Goal: Information Seeking & Learning: Learn about a topic

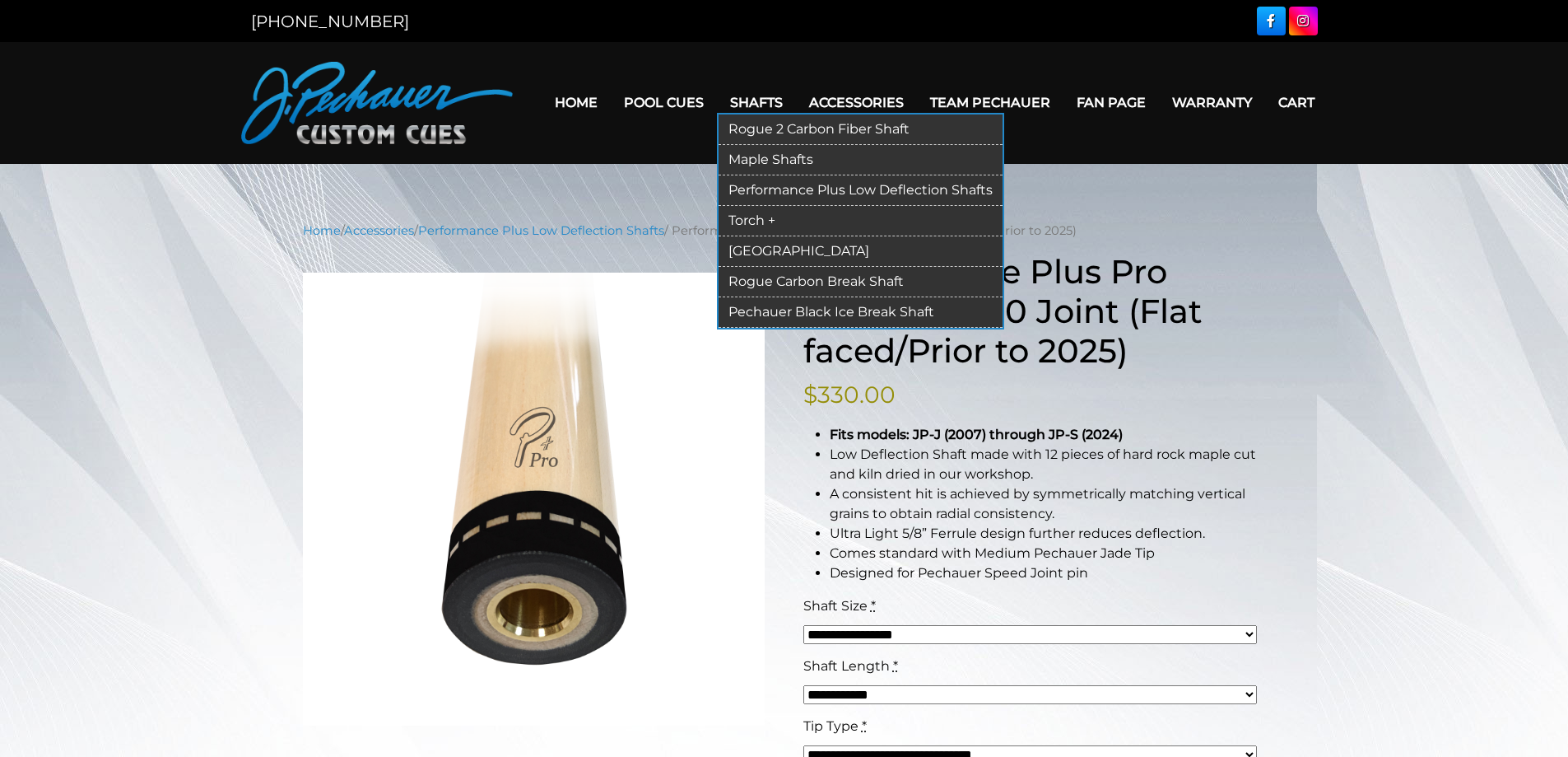
click at [767, 254] on link "[GEOGRAPHIC_DATA]" at bounding box center [861, 251] width 284 height 31
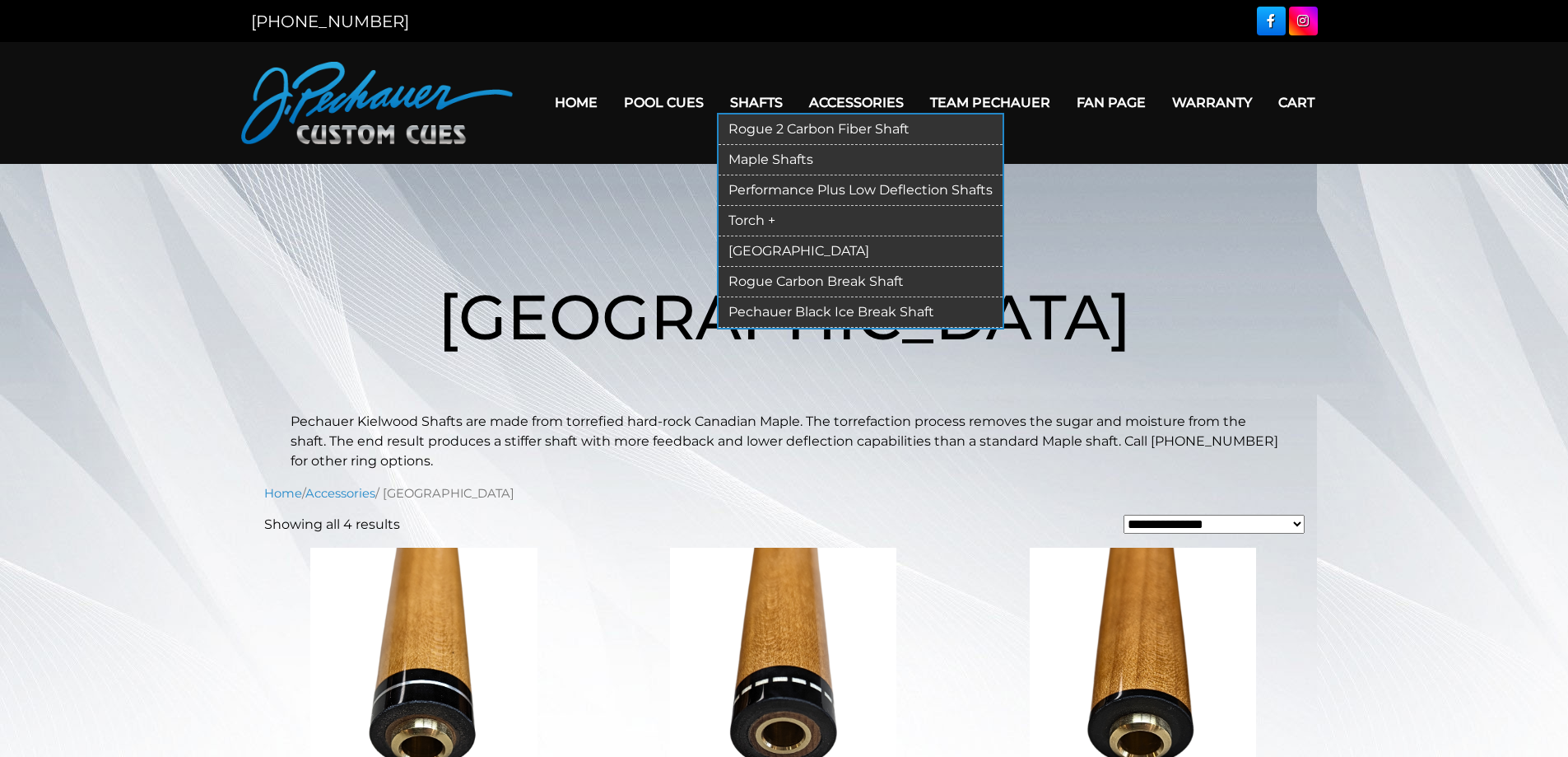
click at [762, 215] on link "Torch +" at bounding box center [861, 220] width 284 height 31
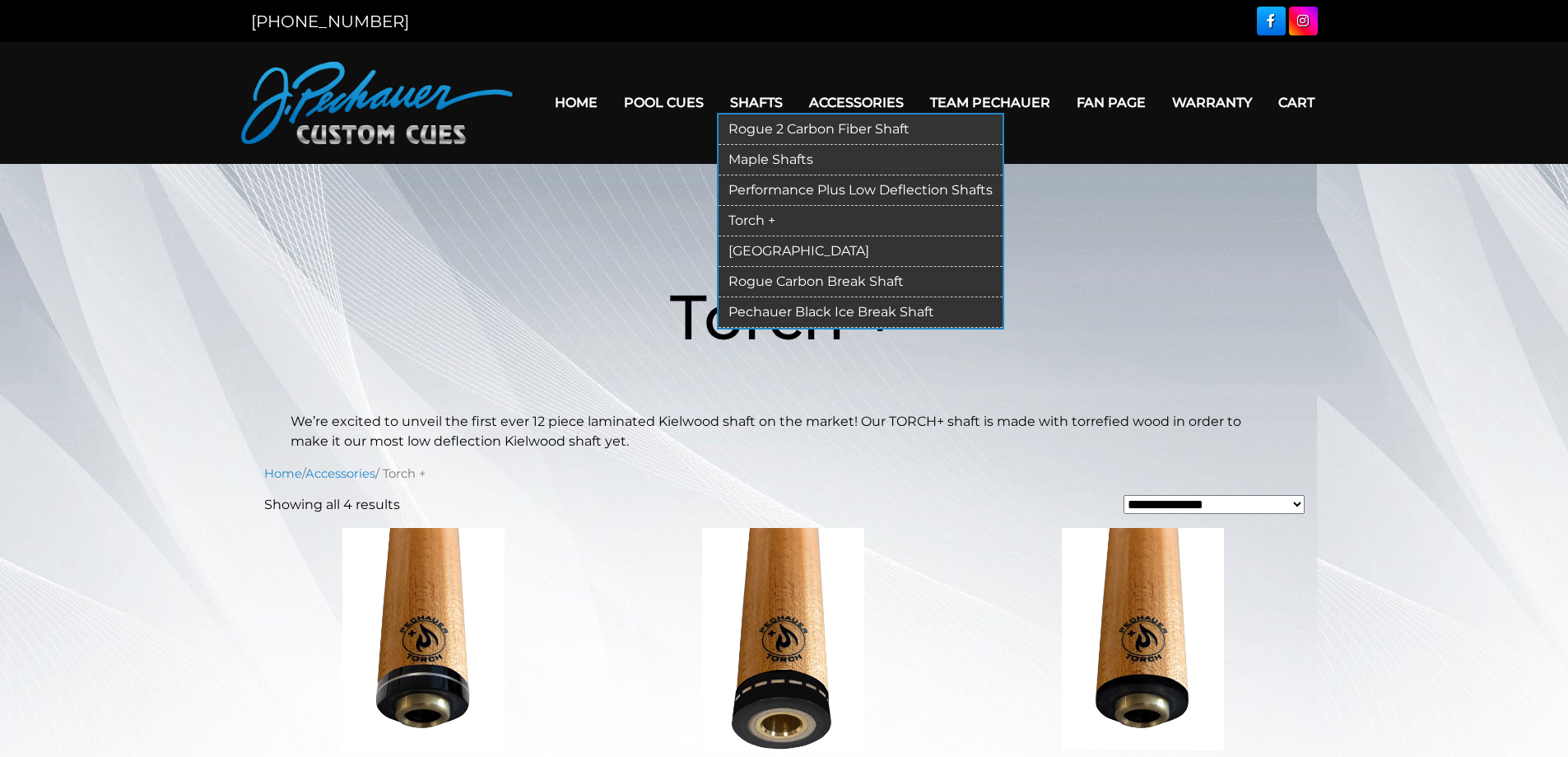
click at [765, 182] on link "Performance Plus Low Deflection Shafts" at bounding box center [861, 191] width 284 height 31
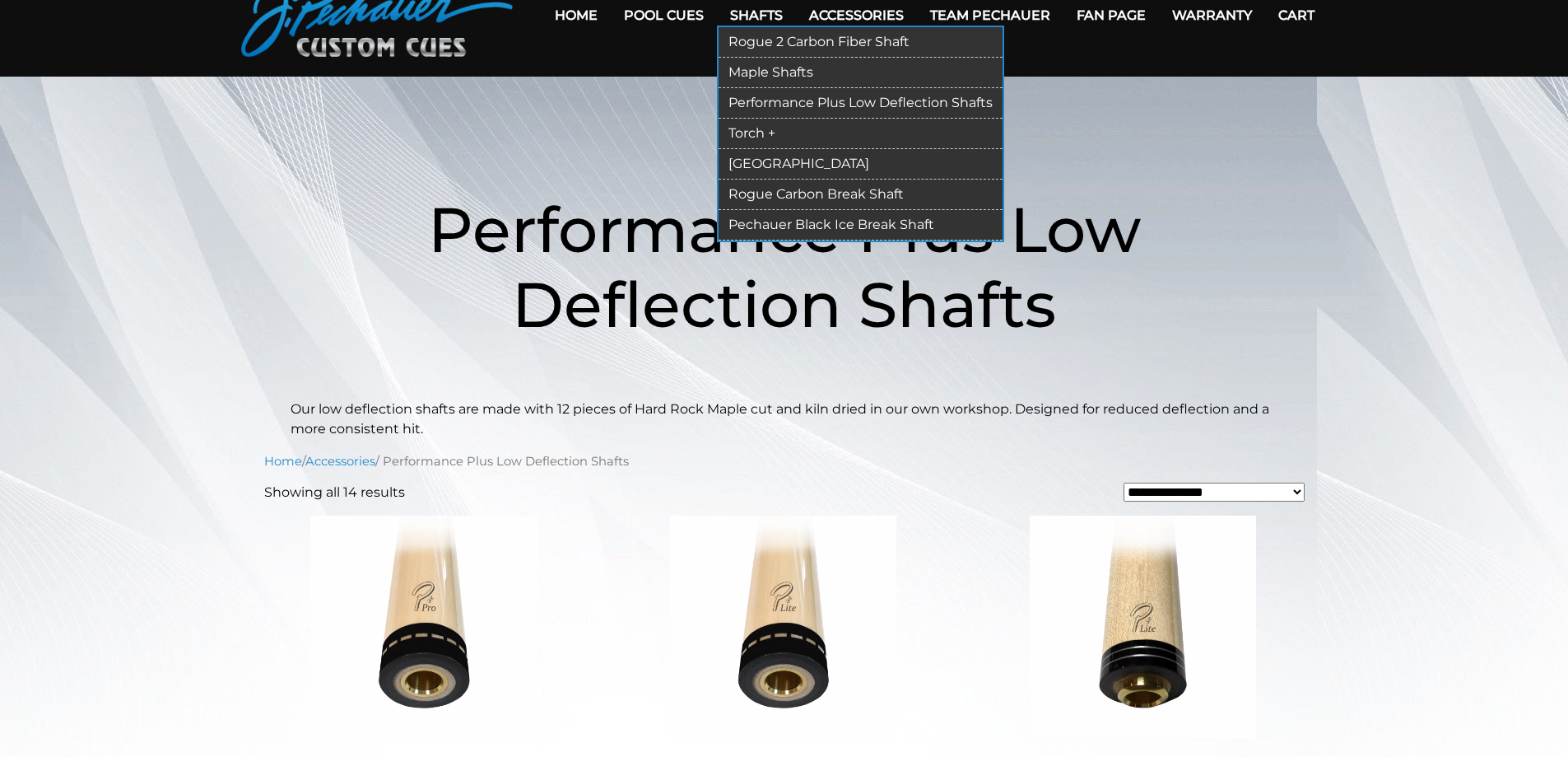
scroll to position [88, 0]
click at [747, 16] on link "Shafts" at bounding box center [756, 14] width 79 height 42
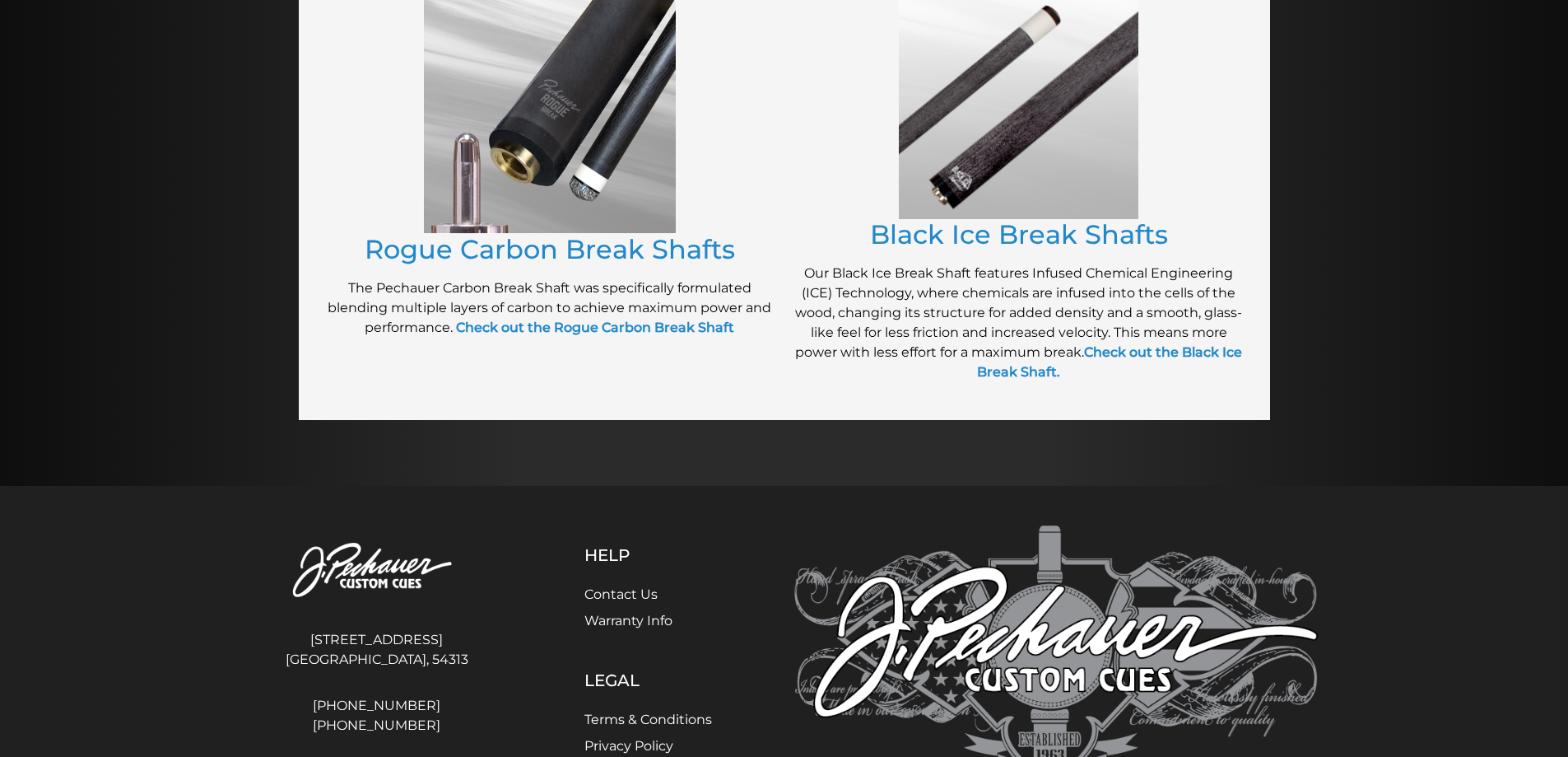
scroll to position [1322, 0]
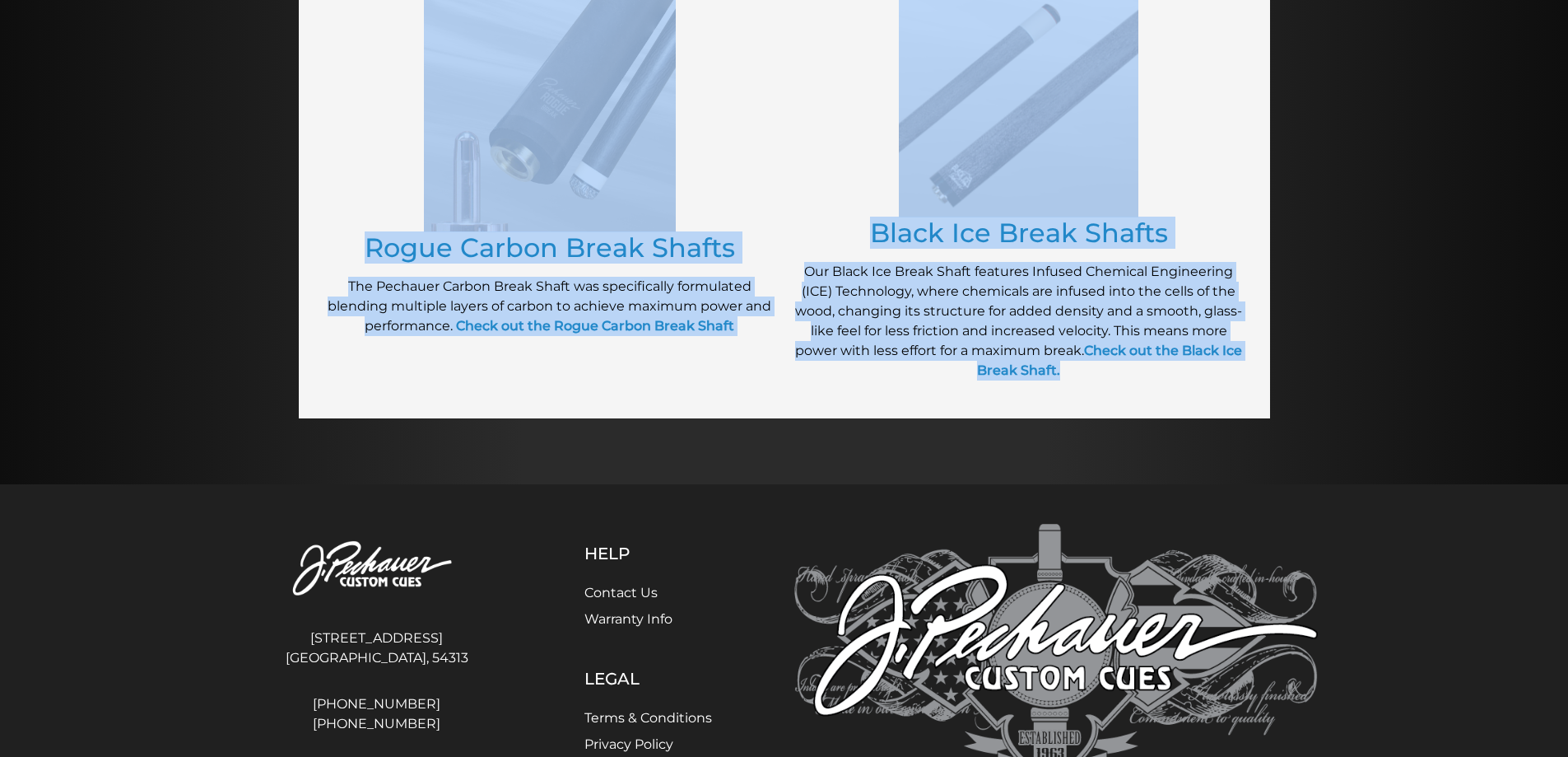
drag, startPoint x: 361, startPoint y: 159, endPoint x: 1130, endPoint y: 382, distance: 800.7
copy div "Rogue Carbon Fiber Shafts Designed for deadly accuracy, the Pechauer Rogue Shaf…"
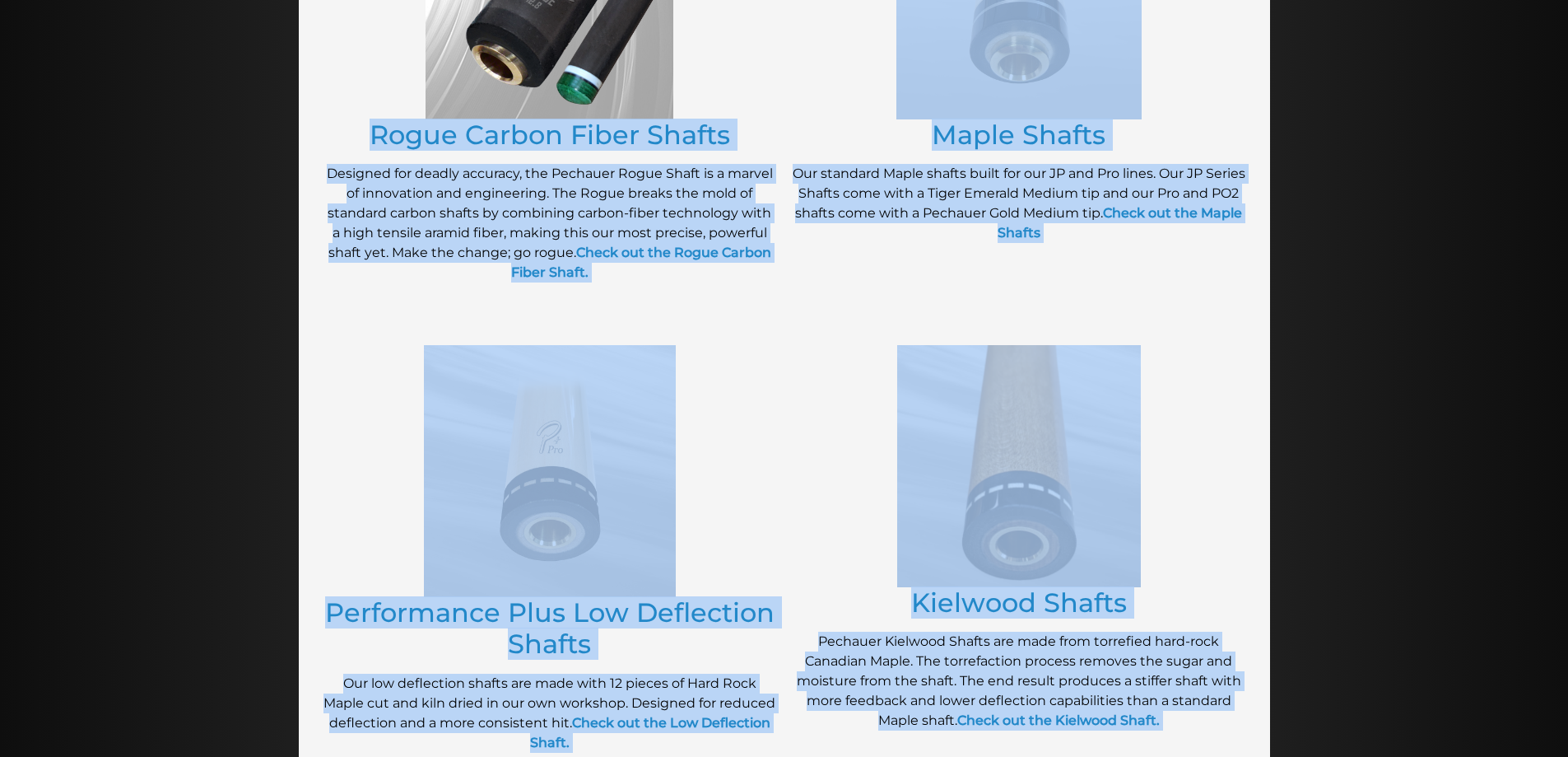
scroll to position [536, 0]
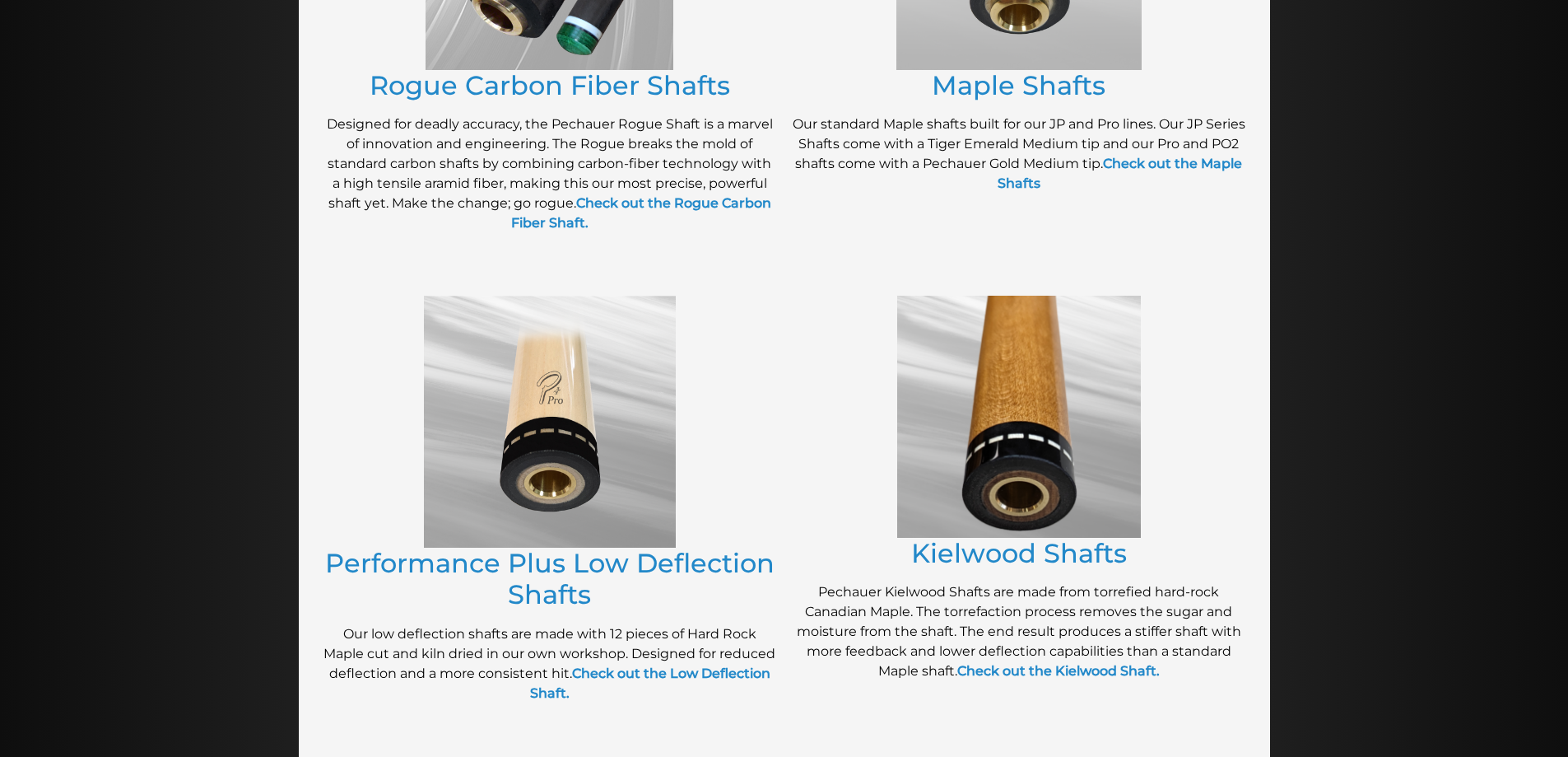
click at [323, 263] on div at bounding box center [784, 35] width 971 height 471
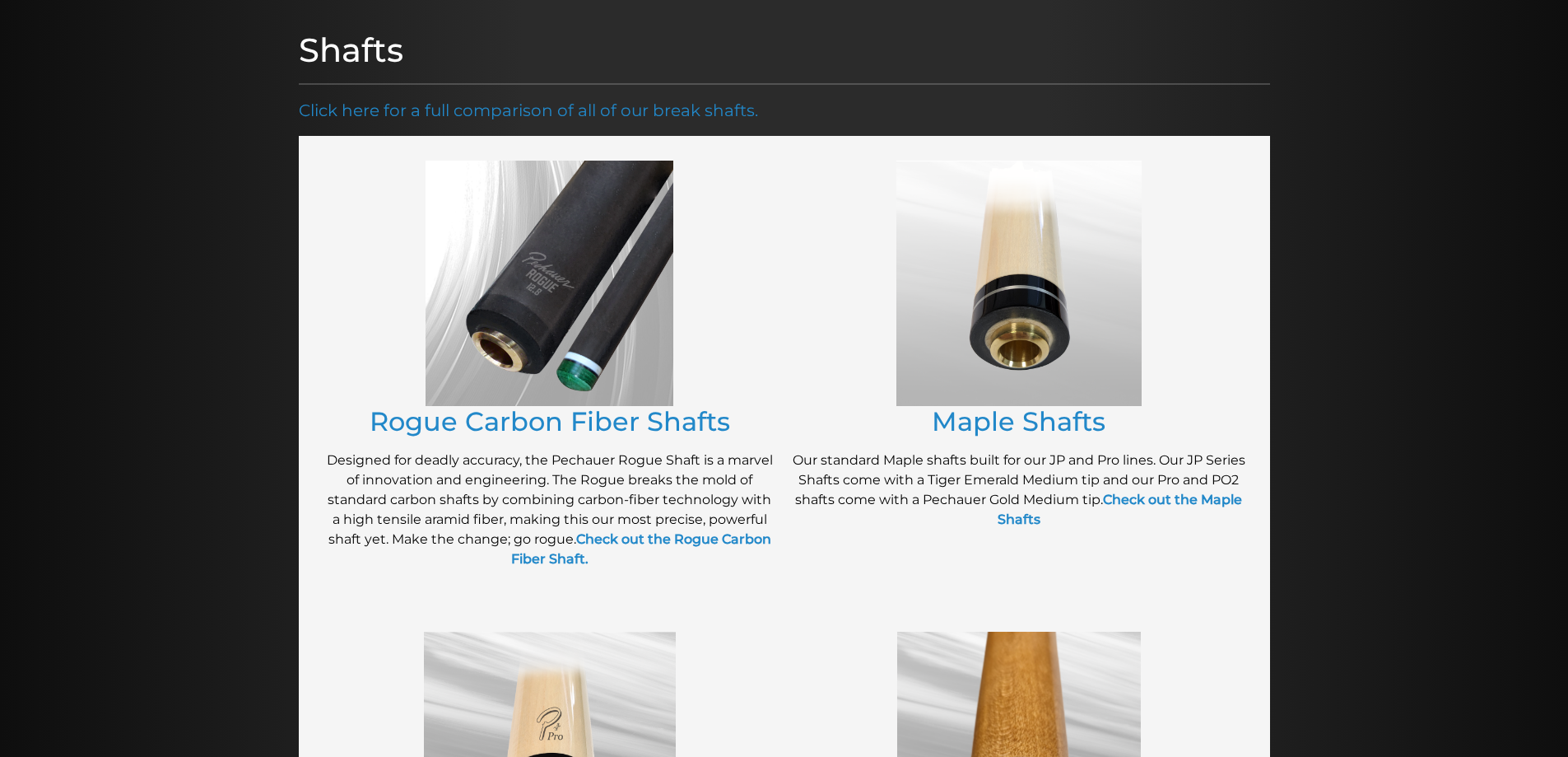
scroll to position [0, 0]
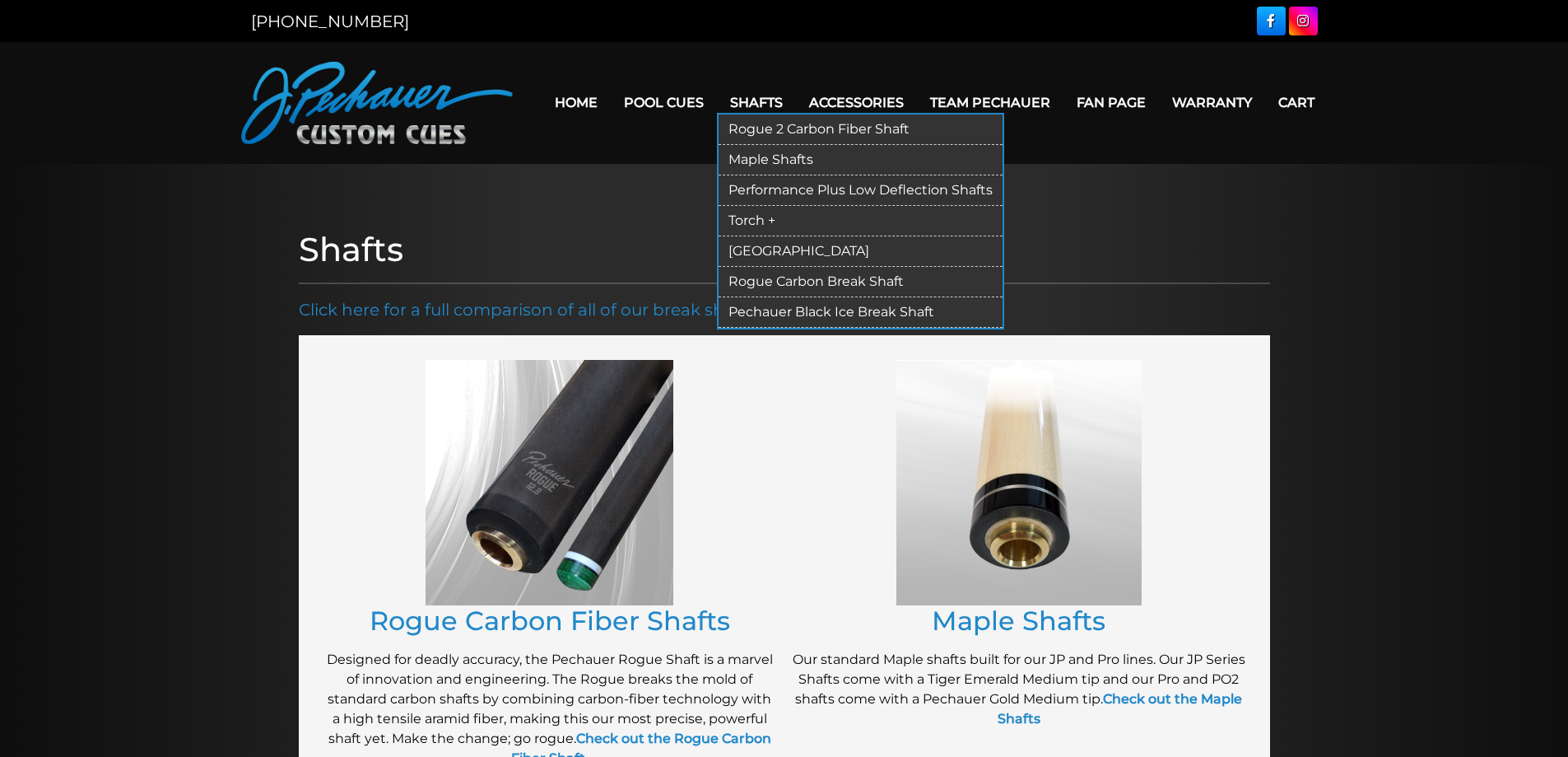
click at [765, 217] on link "Torch +" at bounding box center [861, 220] width 284 height 31
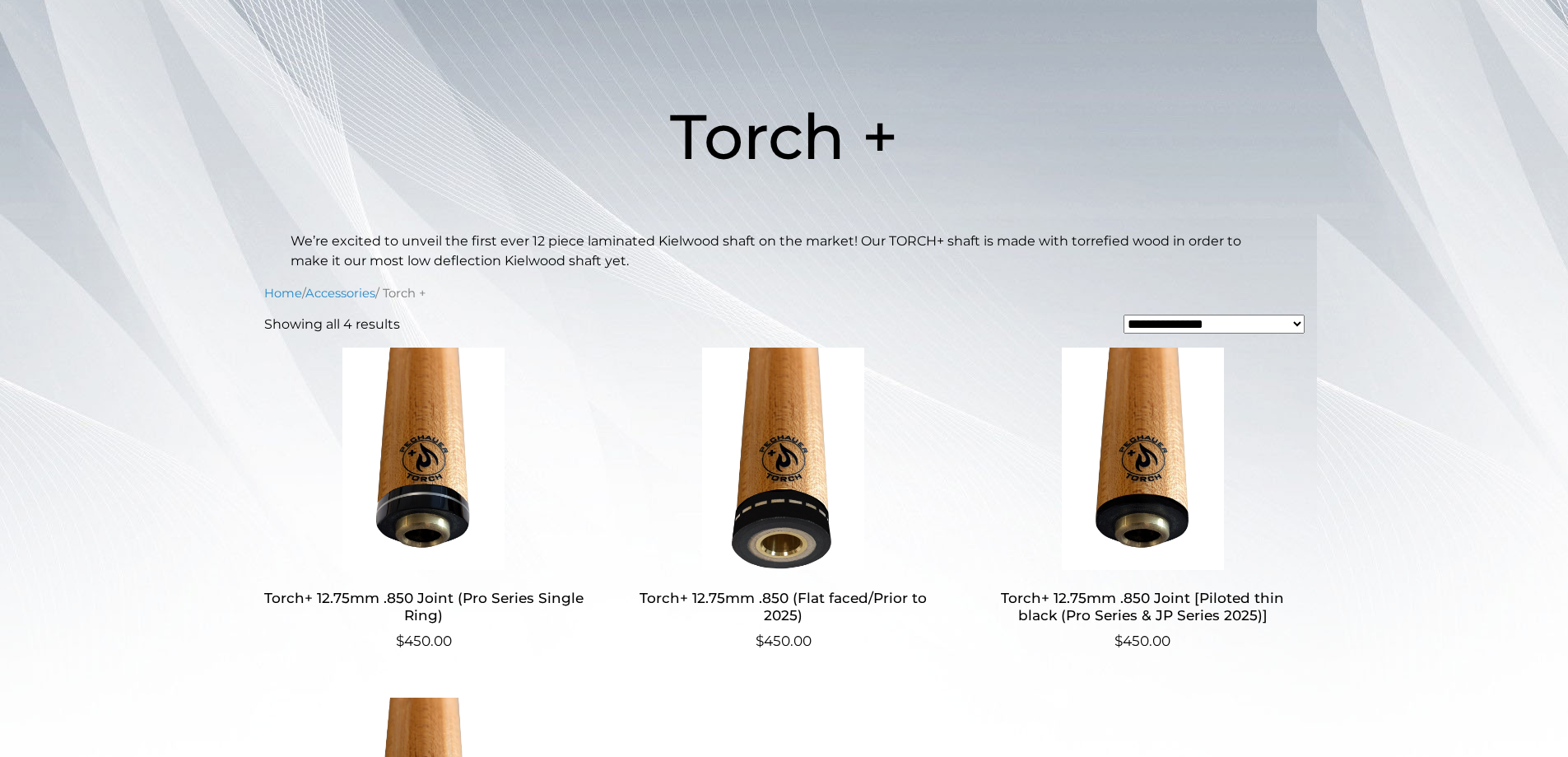
scroll to position [186, 0]
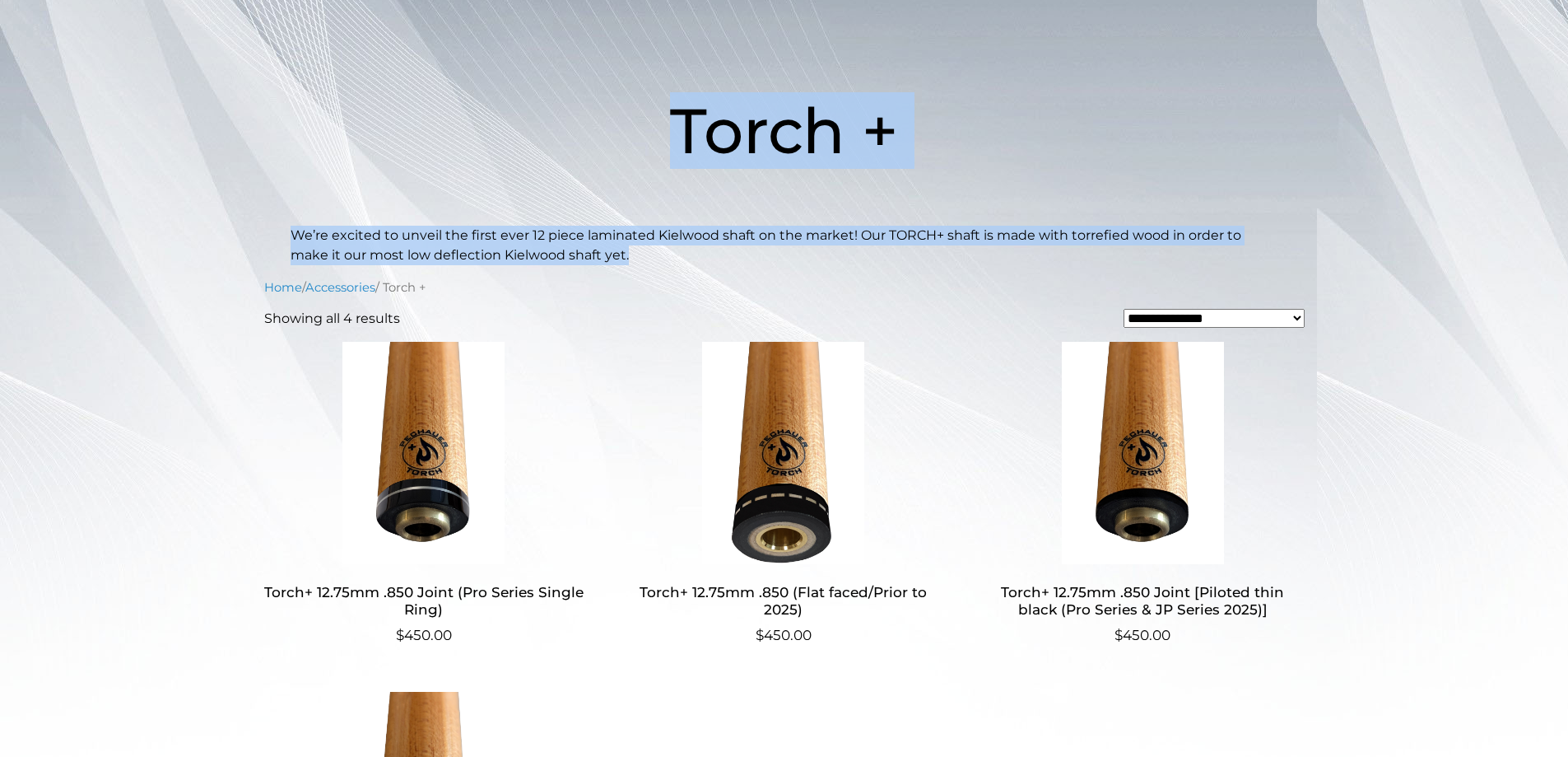
drag, startPoint x: 662, startPoint y: 101, endPoint x: 1034, endPoint y: 263, distance: 405.7
click at [1034, 263] on header "Torch + We’re excited to unveil the first ever 12 piece laminated Kielwood shaf…" at bounding box center [784, 150] width 1568 height 230
copy header "Torch + We’re excited to unveil the first ever 12 piece laminated Kielwood shaf…"
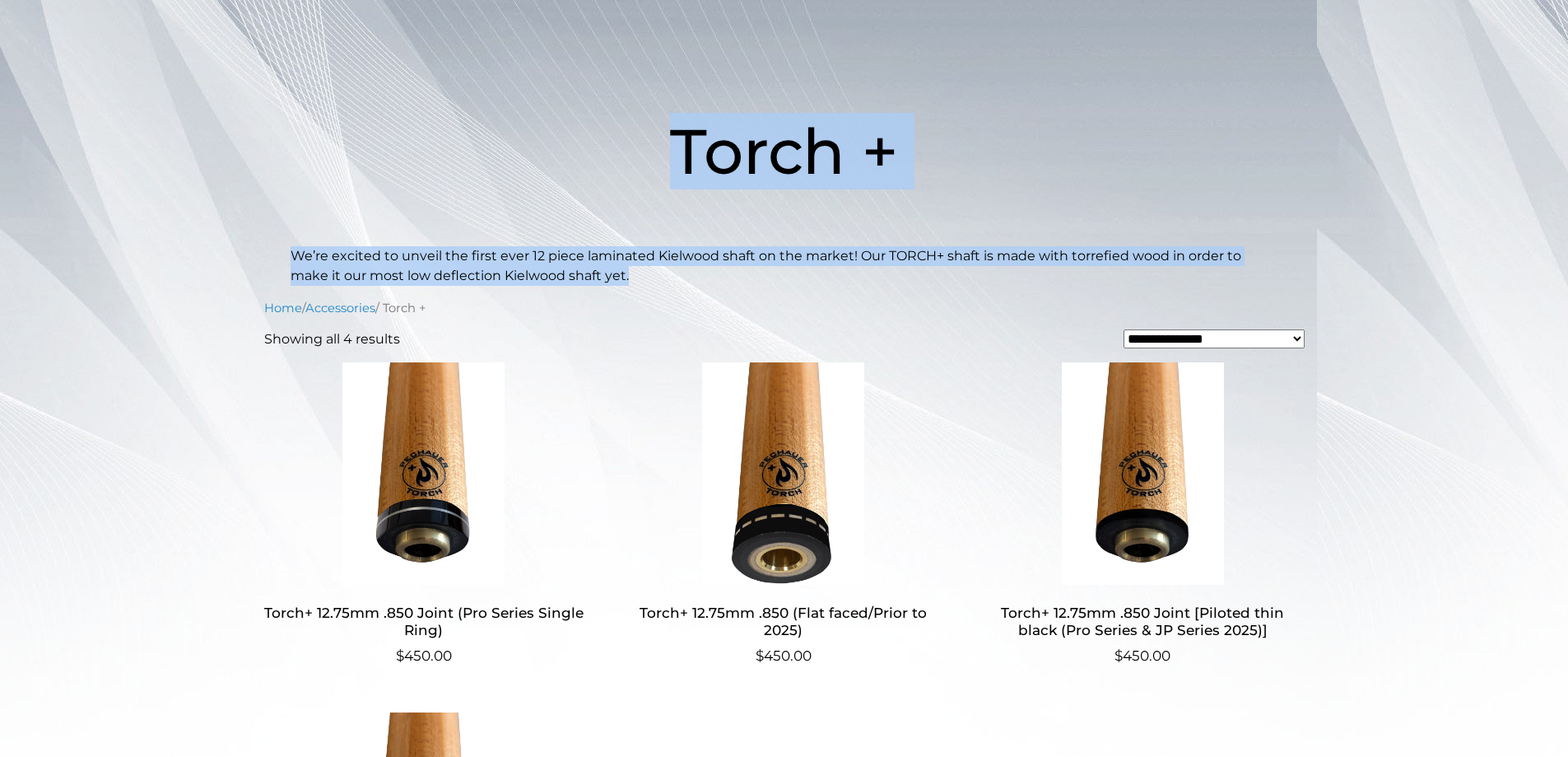
scroll to position [135, 0]
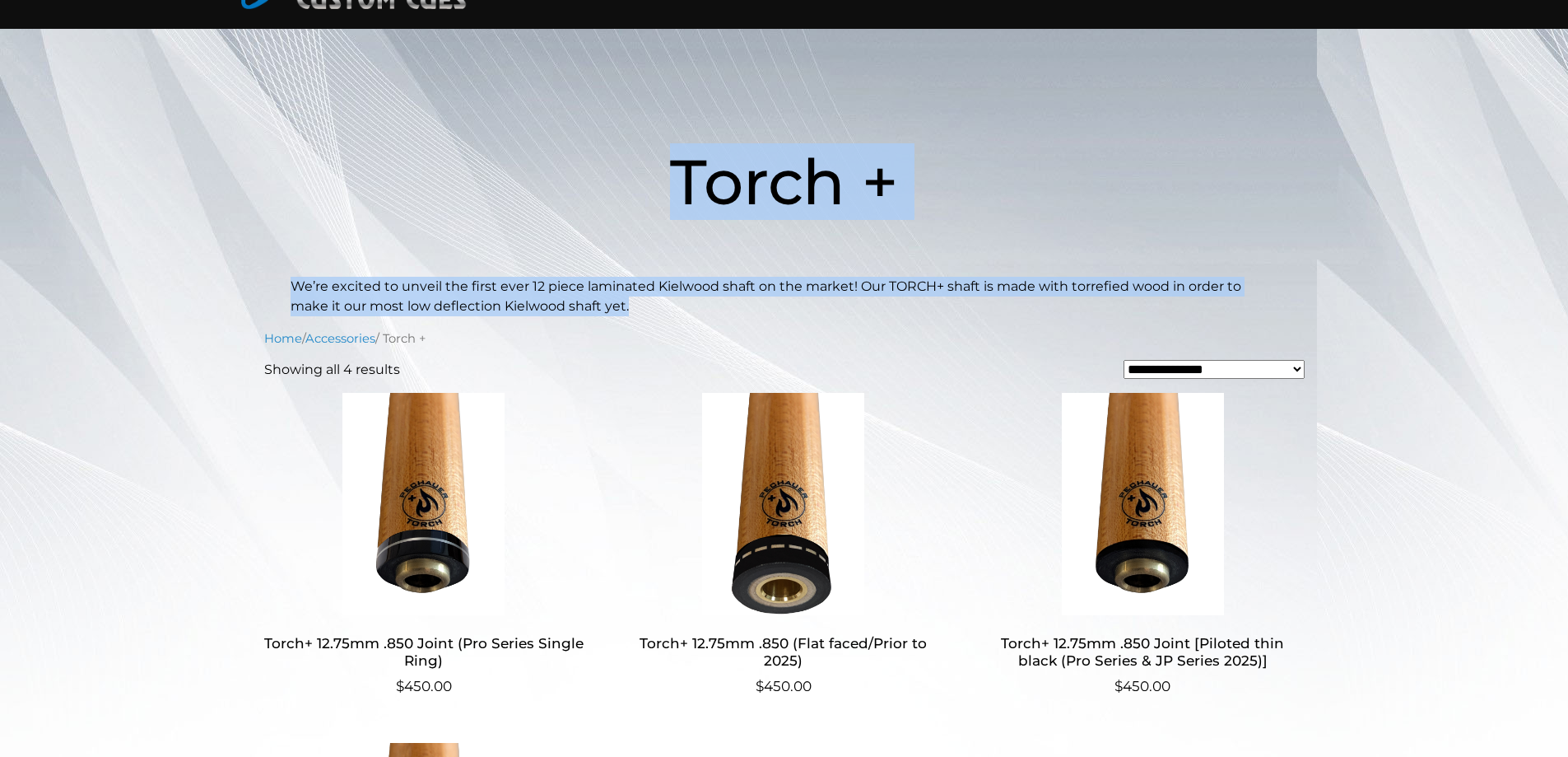
click at [802, 185] on span "Torch +" at bounding box center [784, 181] width 228 height 76
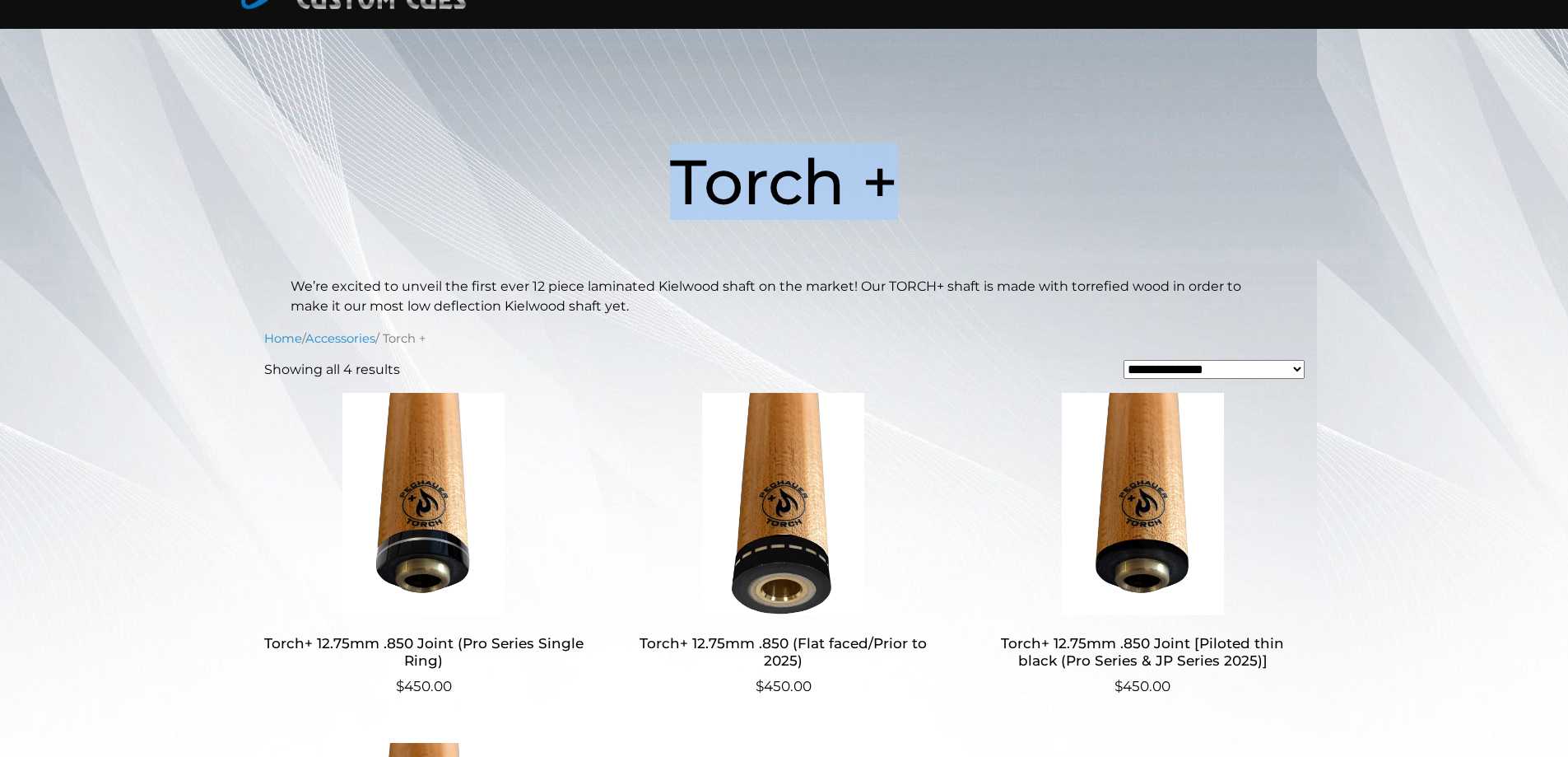
drag, startPoint x: 682, startPoint y: 172, endPoint x: 888, endPoint y: 172, distance: 206.0
click at [888, 172] on span "Torch +" at bounding box center [784, 181] width 228 height 76
